Goal: Find specific page/section: Find specific page/section

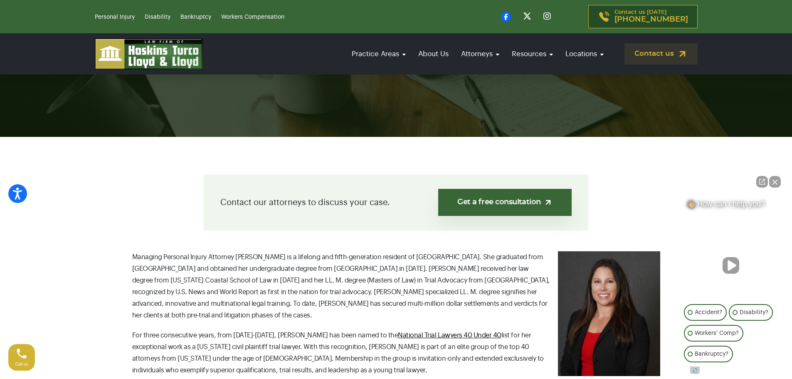
scroll to position [166, 0]
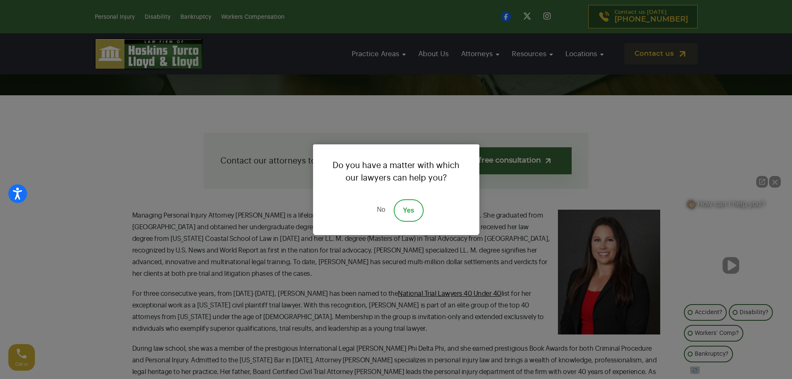
click at [383, 212] on link "No" at bounding box center [380, 210] width 25 height 22
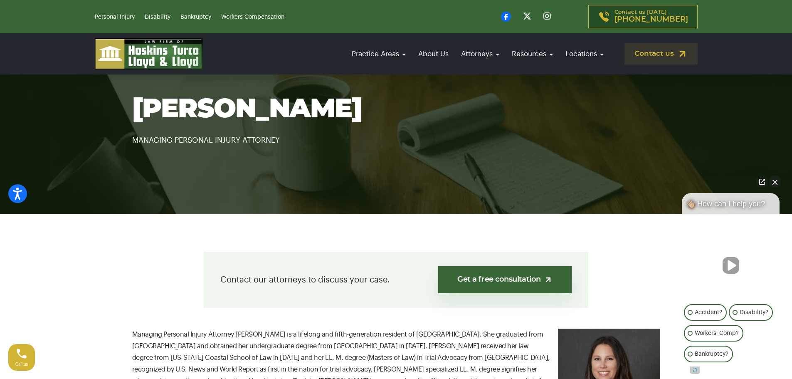
scroll to position [0, 0]
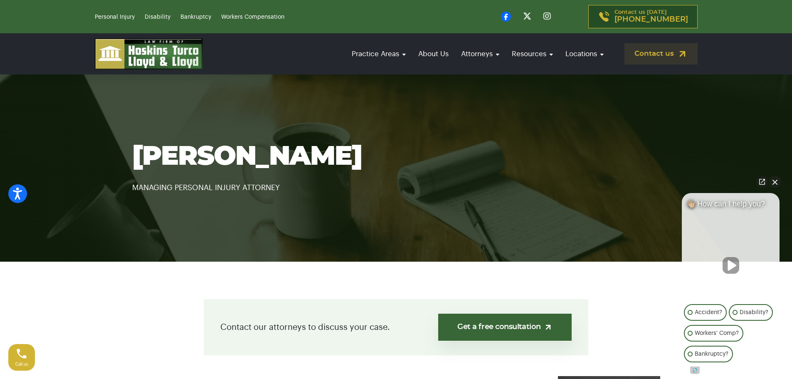
click at [275, 153] on h1 "[PERSON_NAME]" at bounding box center [396, 156] width 528 height 29
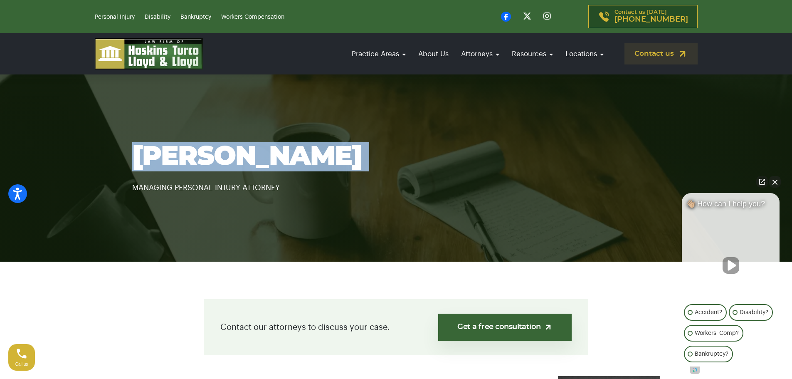
click at [275, 153] on h1 "[PERSON_NAME]" at bounding box center [396, 156] width 528 height 29
click at [281, 162] on h1 "[PERSON_NAME]" at bounding box center [396, 156] width 528 height 29
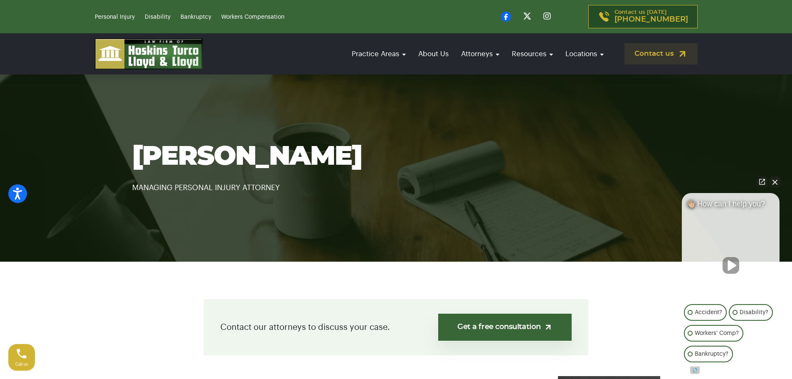
click at [281, 162] on h1 "[PERSON_NAME]" at bounding box center [396, 156] width 528 height 29
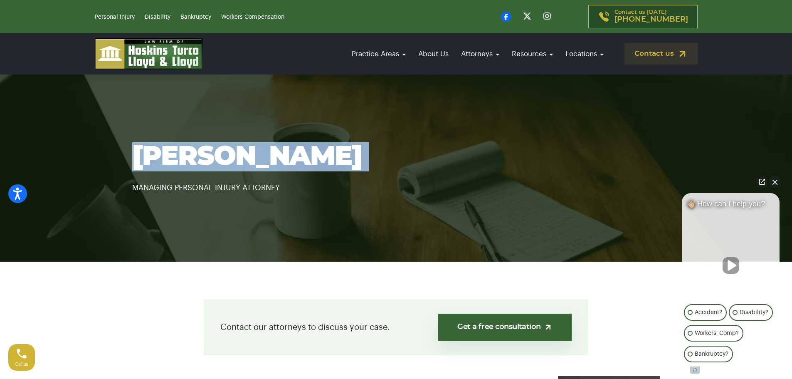
click at [281, 162] on h1 "[PERSON_NAME]" at bounding box center [396, 156] width 528 height 29
click at [778, 183] on button "Close Intaker Chat Widget" at bounding box center [775, 182] width 12 height 12
